Goal: Task Accomplishment & Management: Complete application form

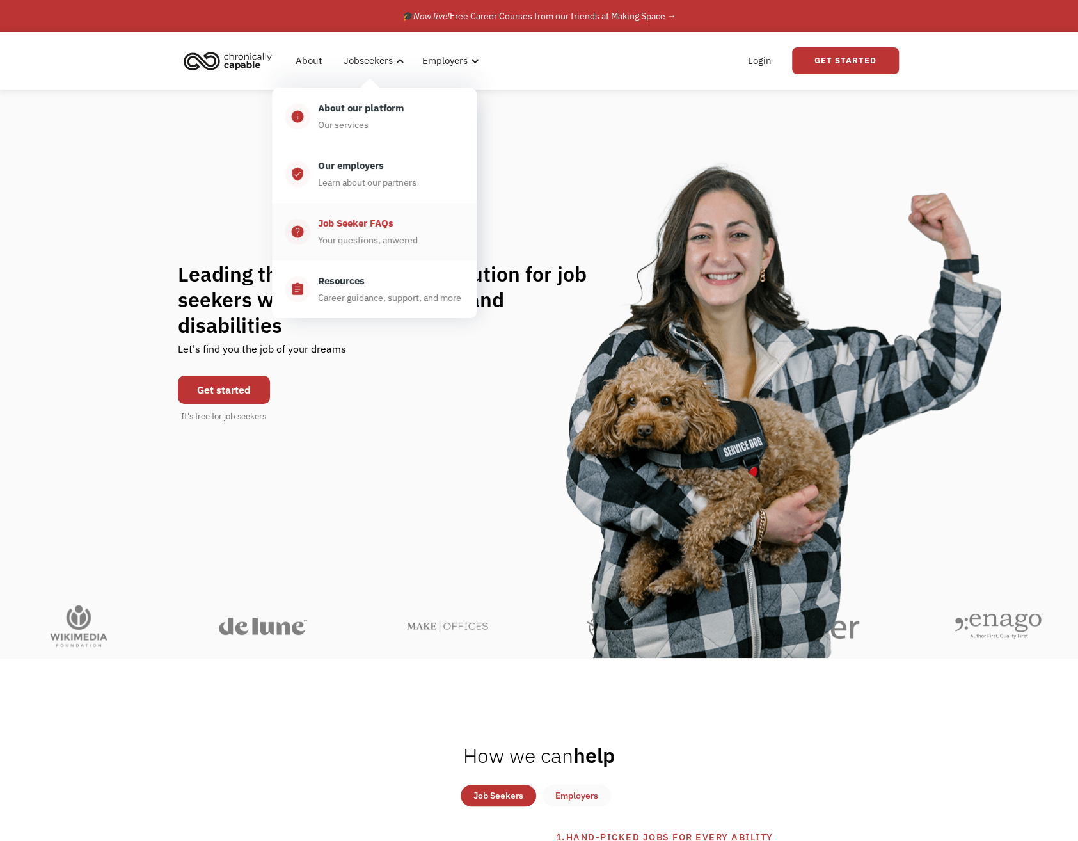
click at [374, 230] on div "Job Seeker FAQs" at bounding box center [355, 223] width 75 height 15
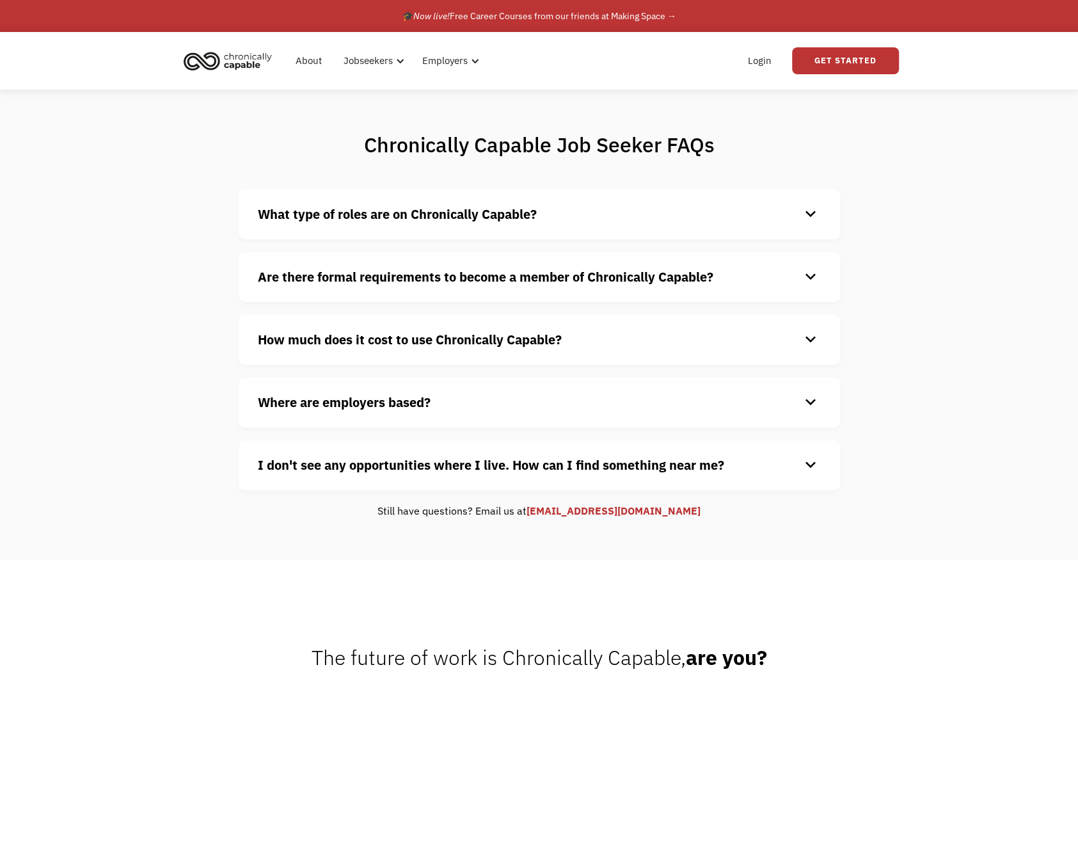
click at [767, 221] on h4 "What type of roles are on Chronically Capable?" at bounding box center [529, 214] width 542 height 19
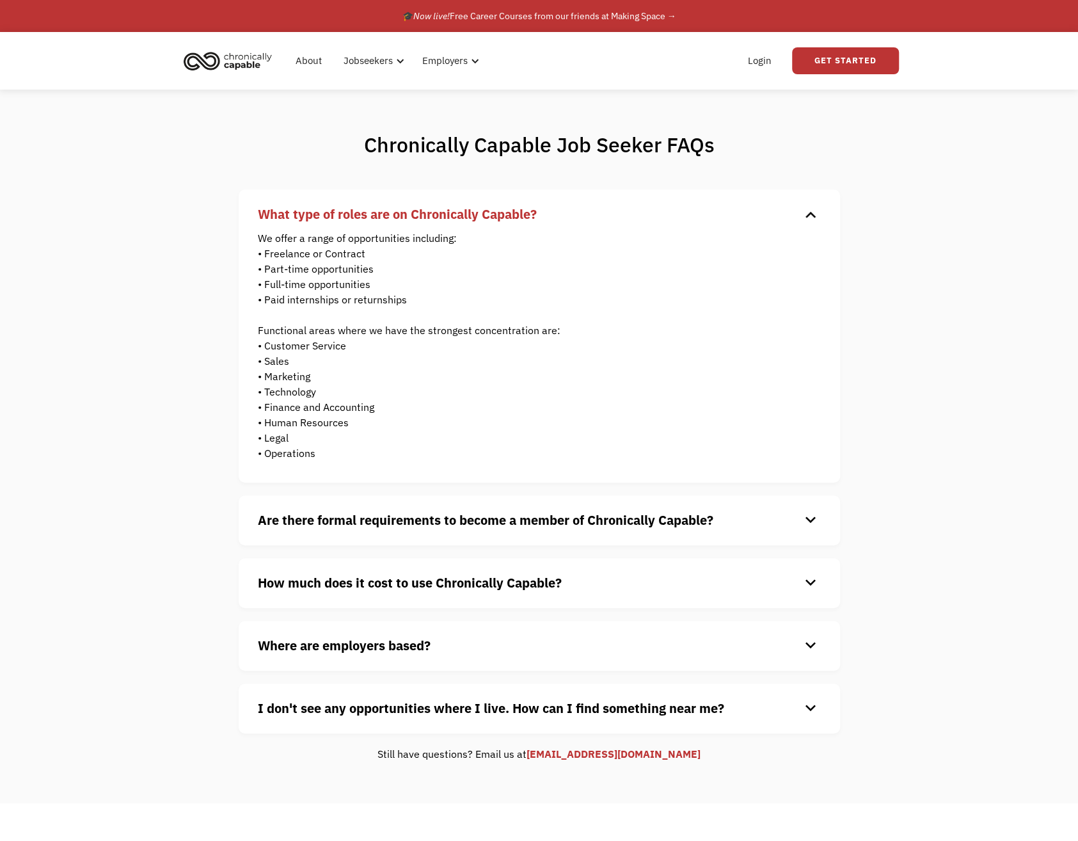
click at [767, 221] on h4 "What type of roles are on Chronically Capable?" at bounding box center [529, 214] width 542 height 19
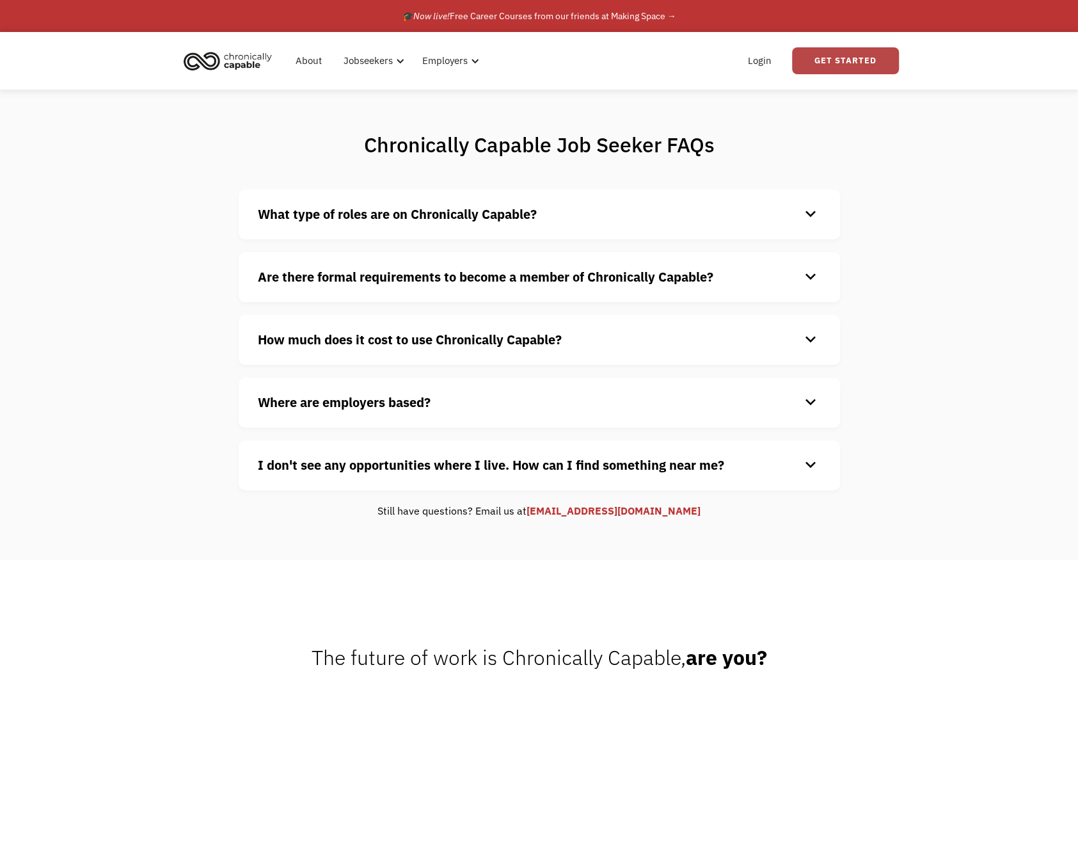
click at [853, 66] on link "Get Started" at bounding box center [845, 60] width 107 height 27
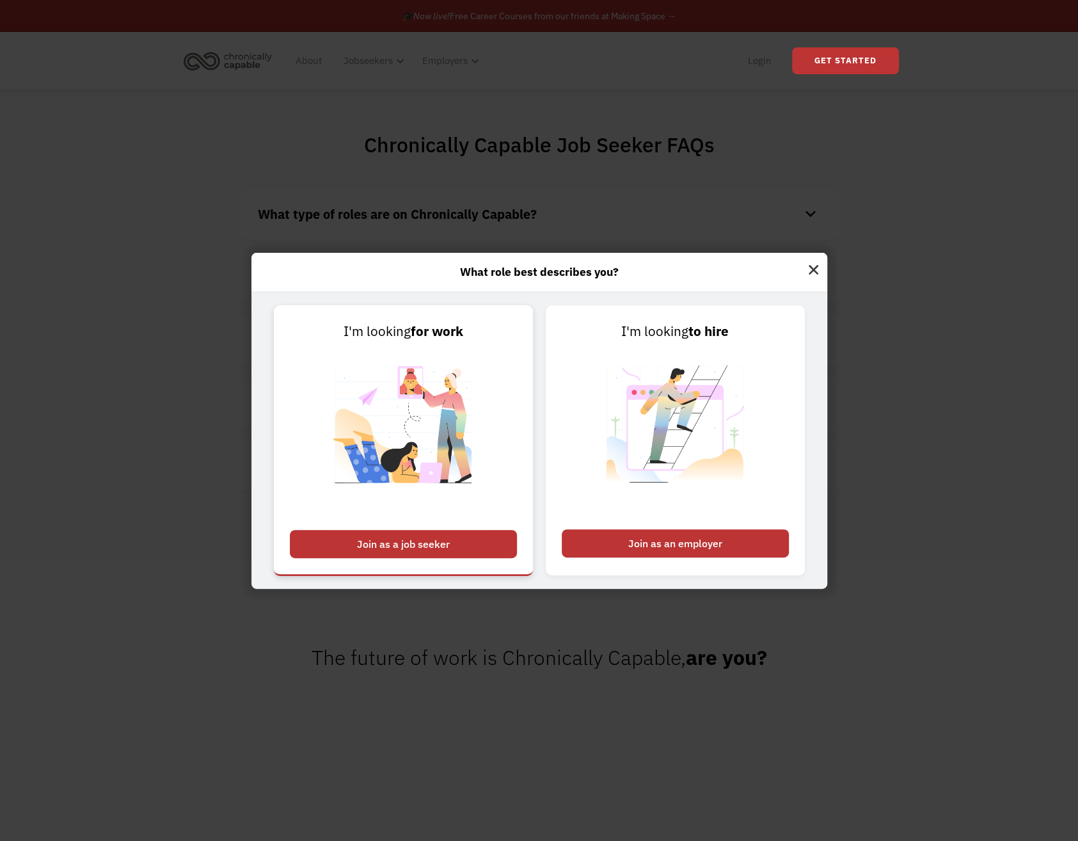
click at [431, 549] on div "Join as a job seeker" at bounding box center [403, 544] width 227 height 28
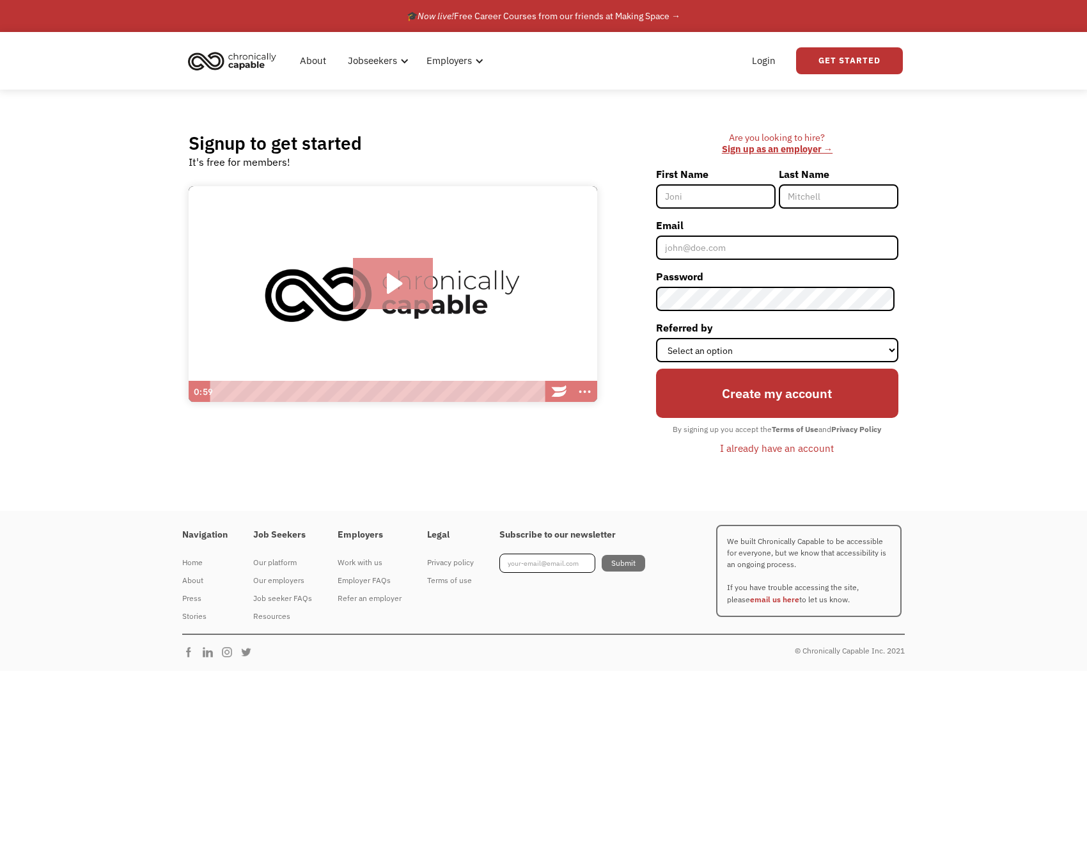
click at [389, 284] on icon "Play Video: Introducing Chronically Capable" at bounding box center [394, 283] width 15 height 20
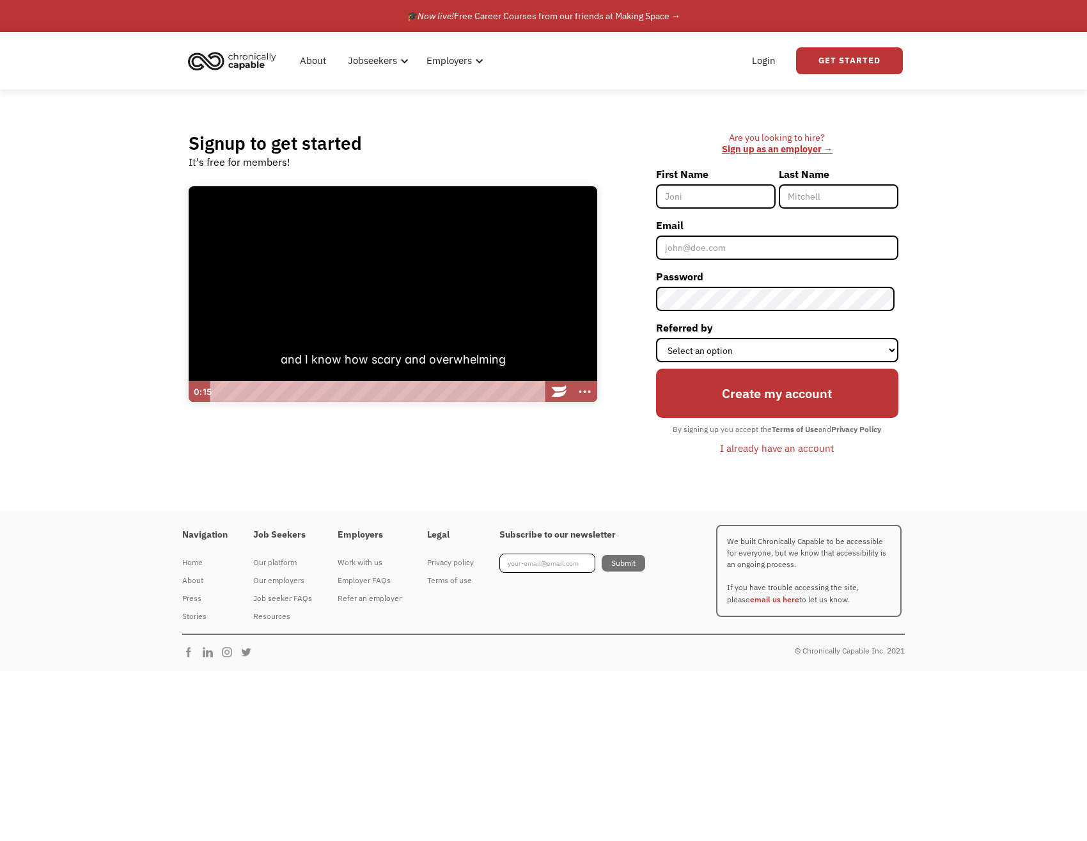
click at [73, 503] on div "Signup to get started It's free for members! Click for sound @keyframes VOLUME_…" at bounding box center [543, 300] width 1087 height 421
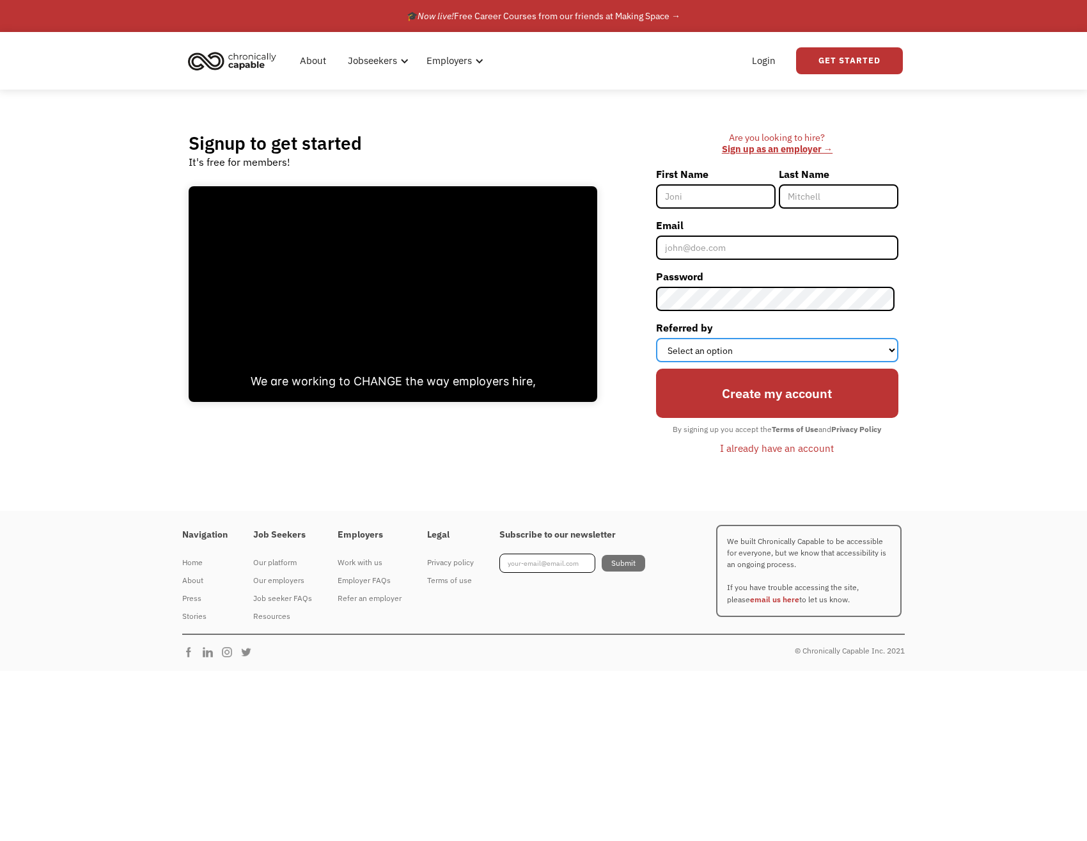
click at [752, 345] on select "Select an option Instagram Facebook Twitter Search Engine News Article Word of …" at bounding box center [777, 350] width 242 height 24
select select "Other"
click at [659, 338] on select "Select an option Instagram Facebook Twitter Search Engine News Article Word of …" at bounding box center [777, 350] width 242 height 24
